Goal: Information Seeking & Learning: Learn about a topic

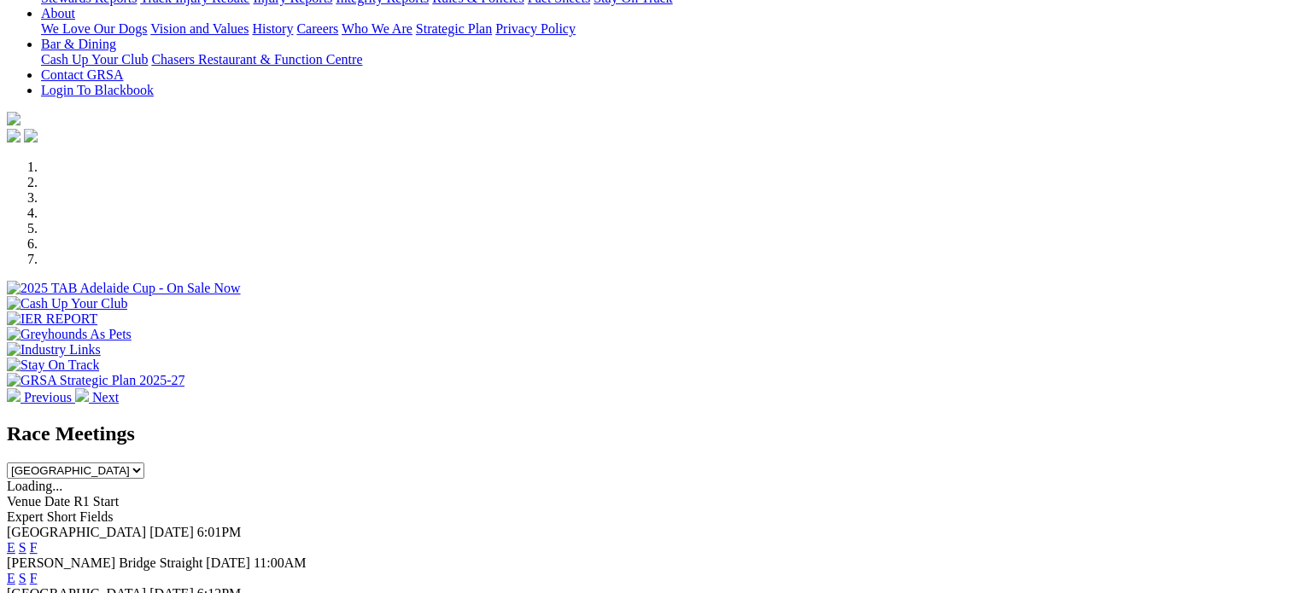
scroll to position [383, 0]
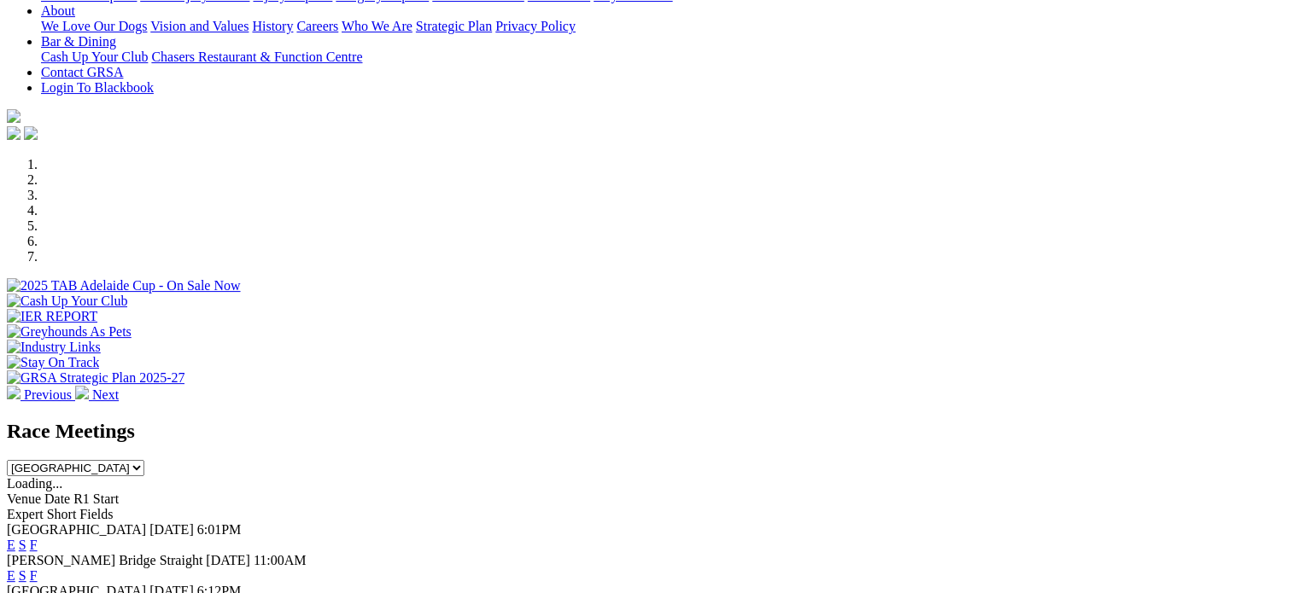
click at [38, 538] on link "F" at bounding box center [34, 545] width 8 height 15
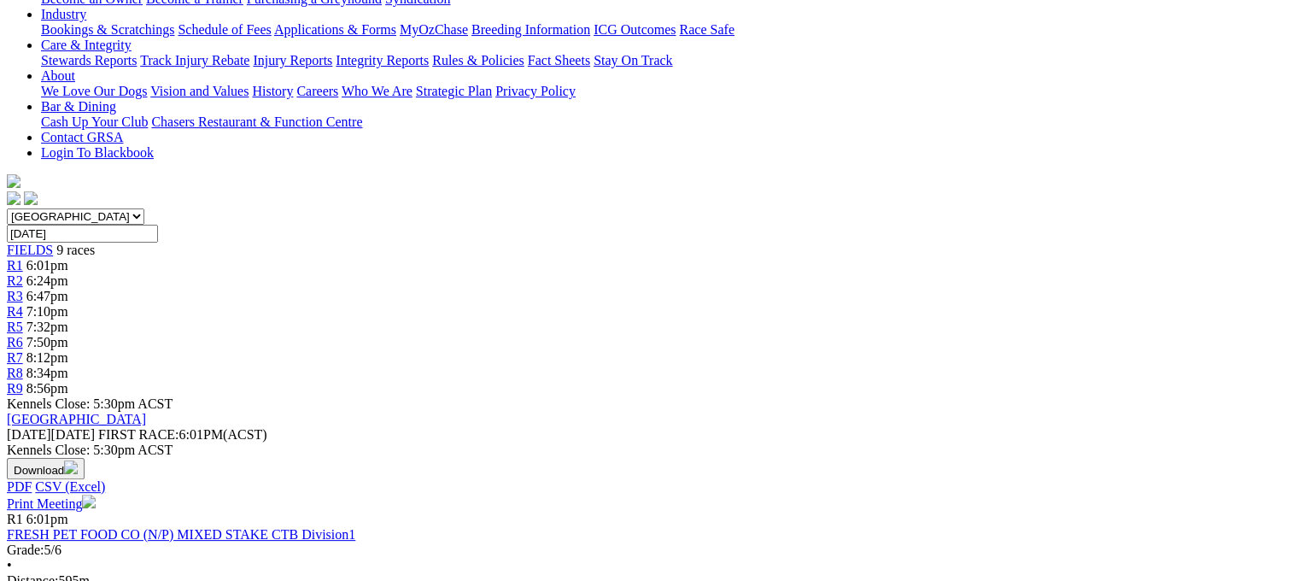
scroll to position [394, 0]
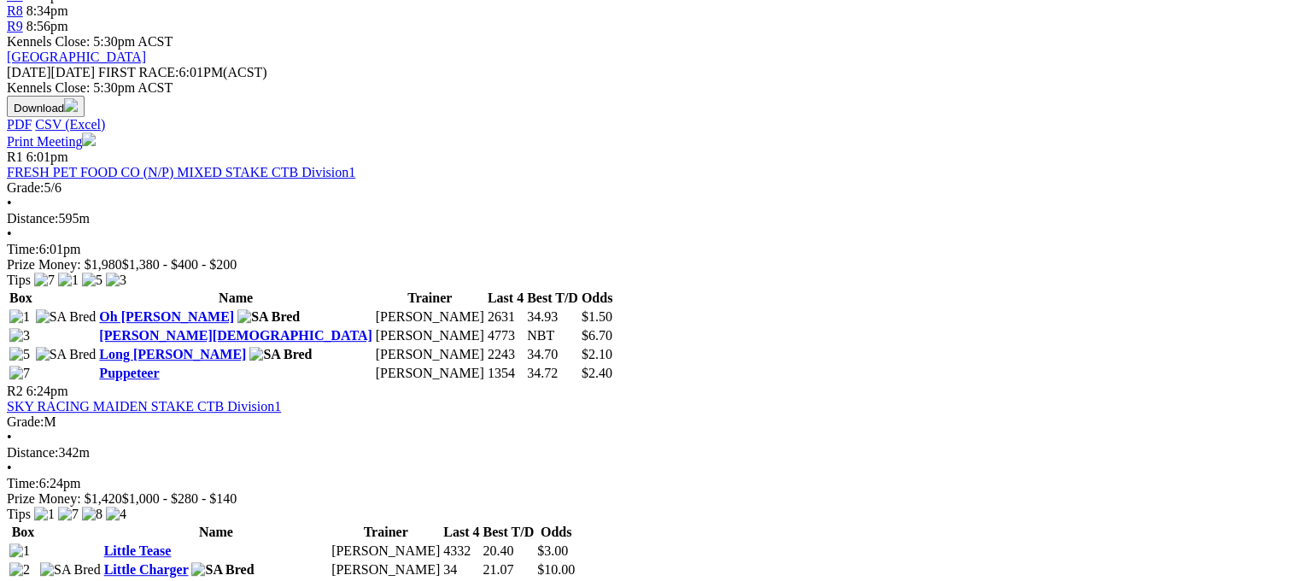
scroll to position [715, 0]
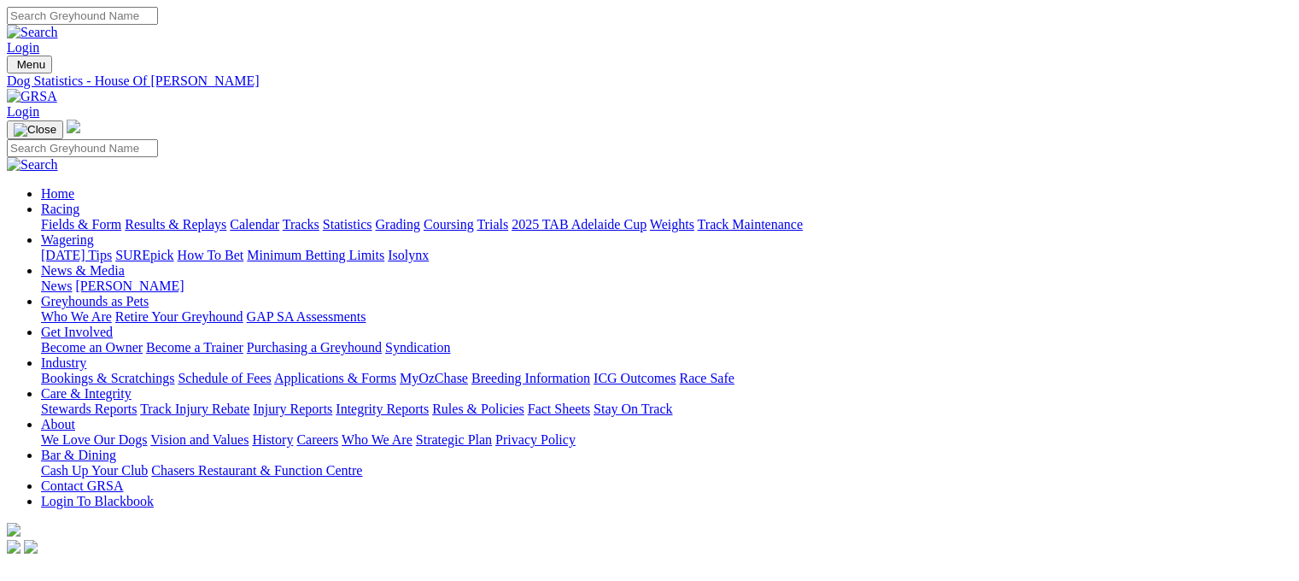
scroll to position [349, 0]
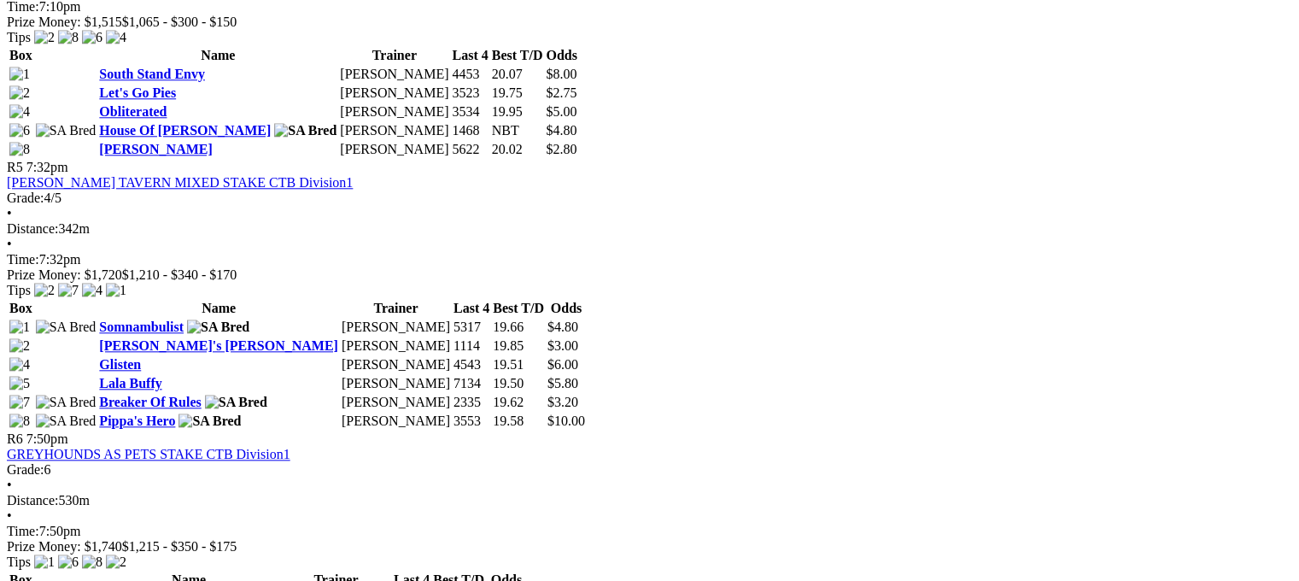
scroll to position [1750, 0]
